Goal: Task Accomplishment & Management: Complete application form

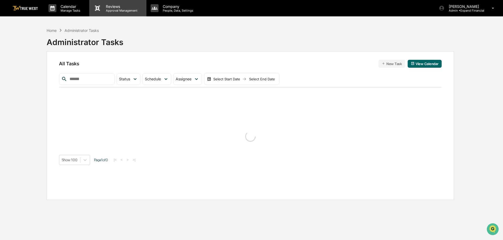
click at [128, 7] on p "Reviews" at bounding box center [121, 6] width 38 height 4
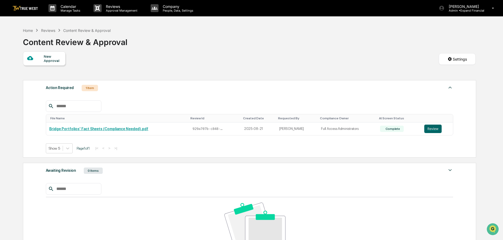
click at [53, 60] on div "New Approval" at bounding box center [53, 58] width 18 height 8
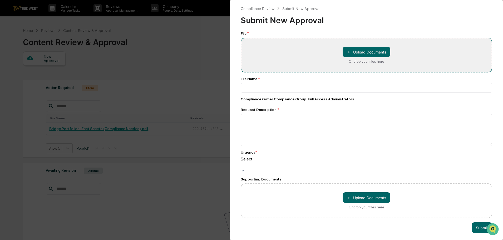
type input "**********"
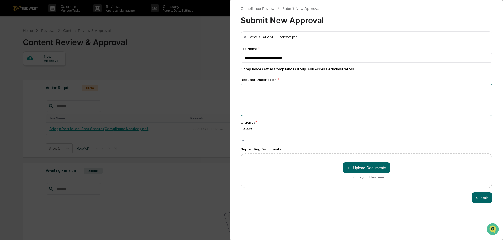
click at [293, 91] on textarea at bounding box center [366, 100] width 251 height 32
type textarea "**********"
click at [242, 132] on div at bounding box center [241, 135] width 1 height 6
click at [486, 192] on button "Submit" at bounding box center [482, 197] width 21 height 11
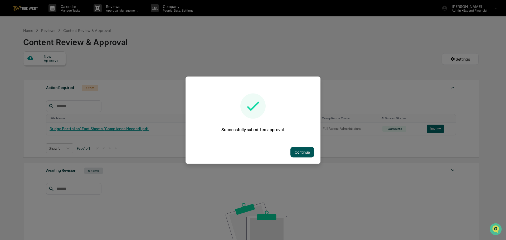
click at [299, 152] on button "Continue" at bounding box center [302, 152] width 24 height 11
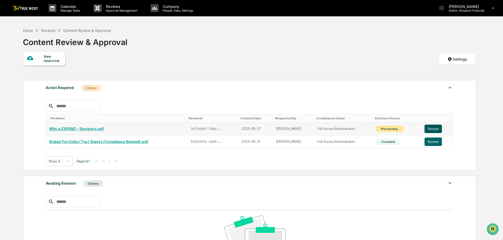
click at [434, 126] on button "Review" at bounding box center [432, 129] width 17 height 8
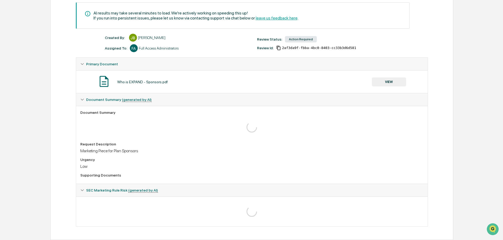
scroll to position [39, 0]
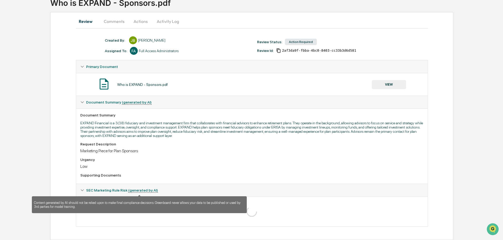
click at [135, 192] on u "(generated by AI)" at bounding box center [143, 190] width 30 height 4
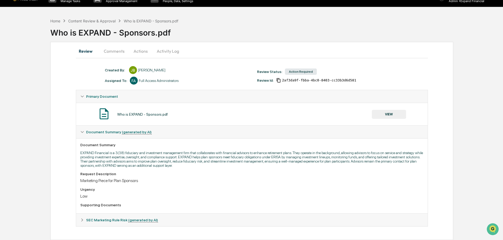
scroll to position [9, 0]
click at [83, 134] on icon at bounding box center [82, 132] width 4 height 4
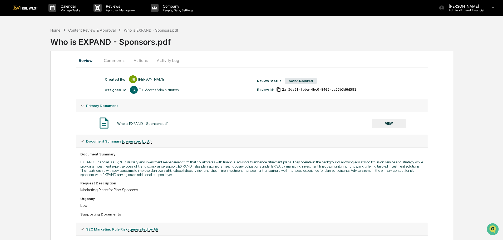
scroll to position [0, 0]
click at [383, 123] on button "VIEW" at bounding box center [389, 123] width 34 height 9
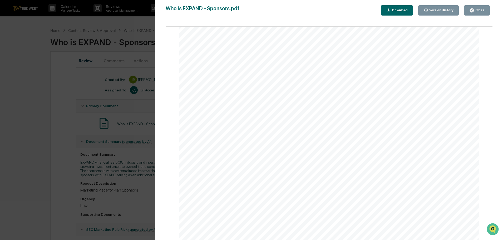
scroll to position [188, 0]
click at [476, 11] on div "Close" at bounding box center [479, 10] width 10 height 4
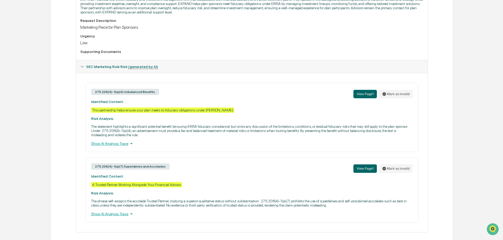
scroll to position [169, 0]
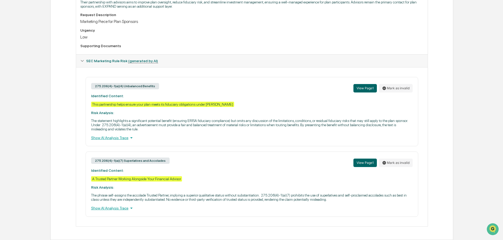
click at [116, 138] on div "Show AI Analysis Trace" at bounding box center [252, 138] width 322 height 6
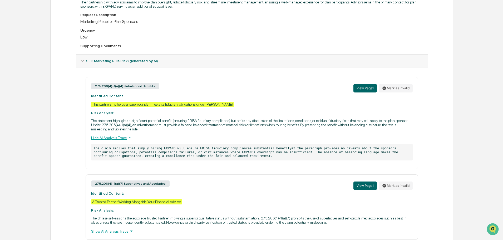
scroll to position [191, 0]
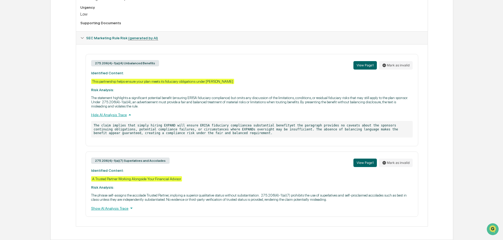
click at [117, 209] on div "Show AI Analysis Trace" at bounding box center [252, 208] width 322 height 6
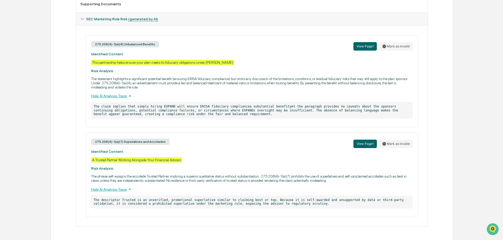
scroll to position [211, 0]
click at [468, 133] on div "Home Content Review & Approval Who is EXPAND - Sponsors.pdf Who is EXPAND - Spo…" at bounding box center [251, 27] width 503 height 426
click at [370, 228] on div "Created By: ‎ ‎ JB Jennifer Bonsall Assigned To: FA Full Access Administrators …" at bounding box center [252, 51] width 352 height 372
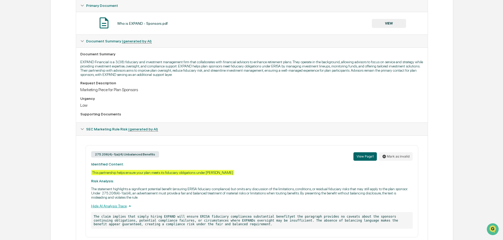
scroll to position [0, 0]
